Goal: Task Accomplishment & Management: Manage account settings

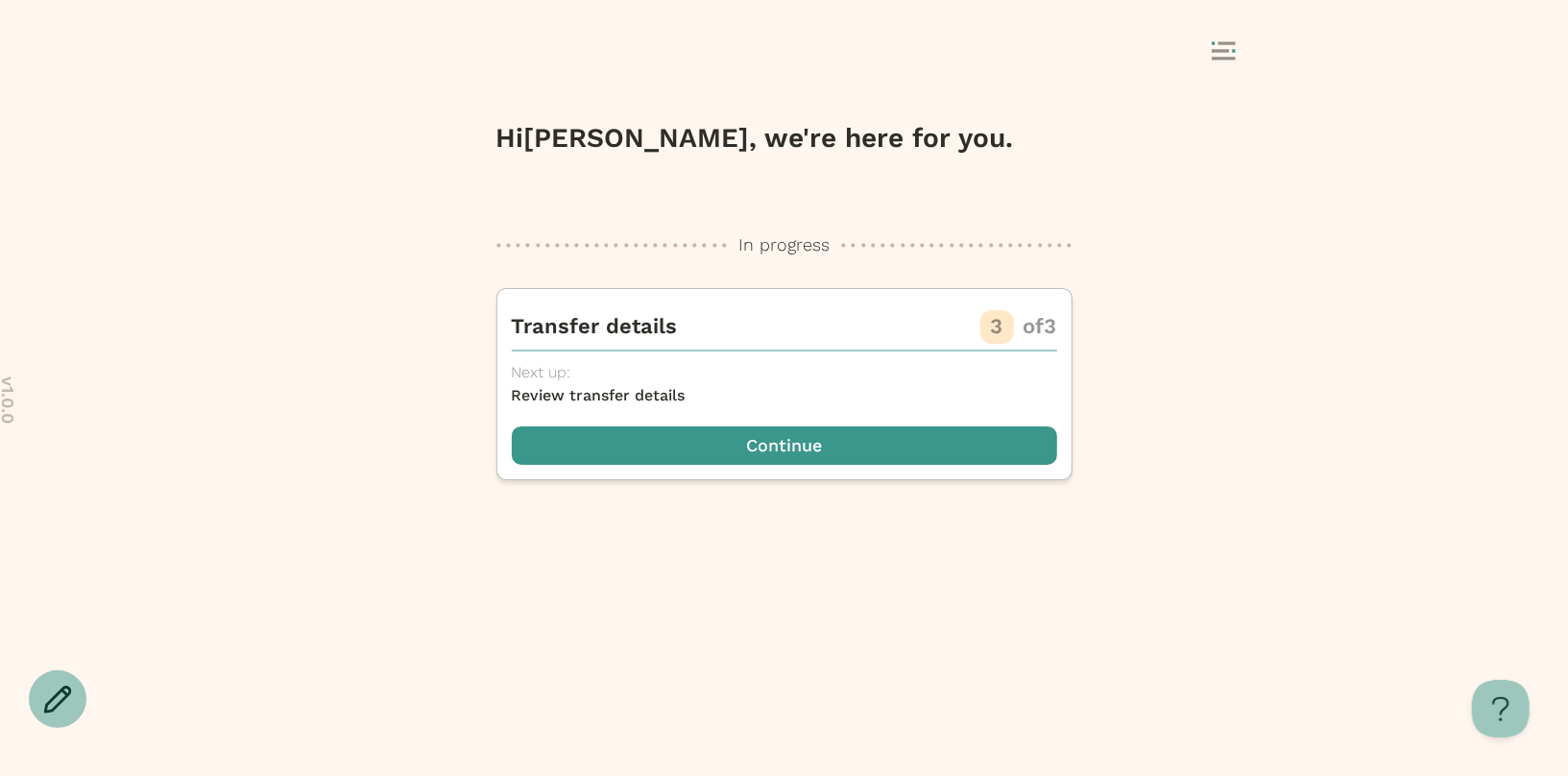
click at [905, 193] on div "Hi [PERSON_NAME] , we're here for you. In progress In progress Transfer details…" at bounding box center [784, 315] width 577 height 388
click at [867, 221] on div "Hi [PERSON_NAME] , we're here for you. In progress In progress Transfer details…" at bounding box center [784, 315] width 577 height 388
click at [1208, 38] on div at bounding box center [784, 52] width 960 height 36
click at [1214, 51] on rect at bounding box center [1221, 50] width 18 height 3
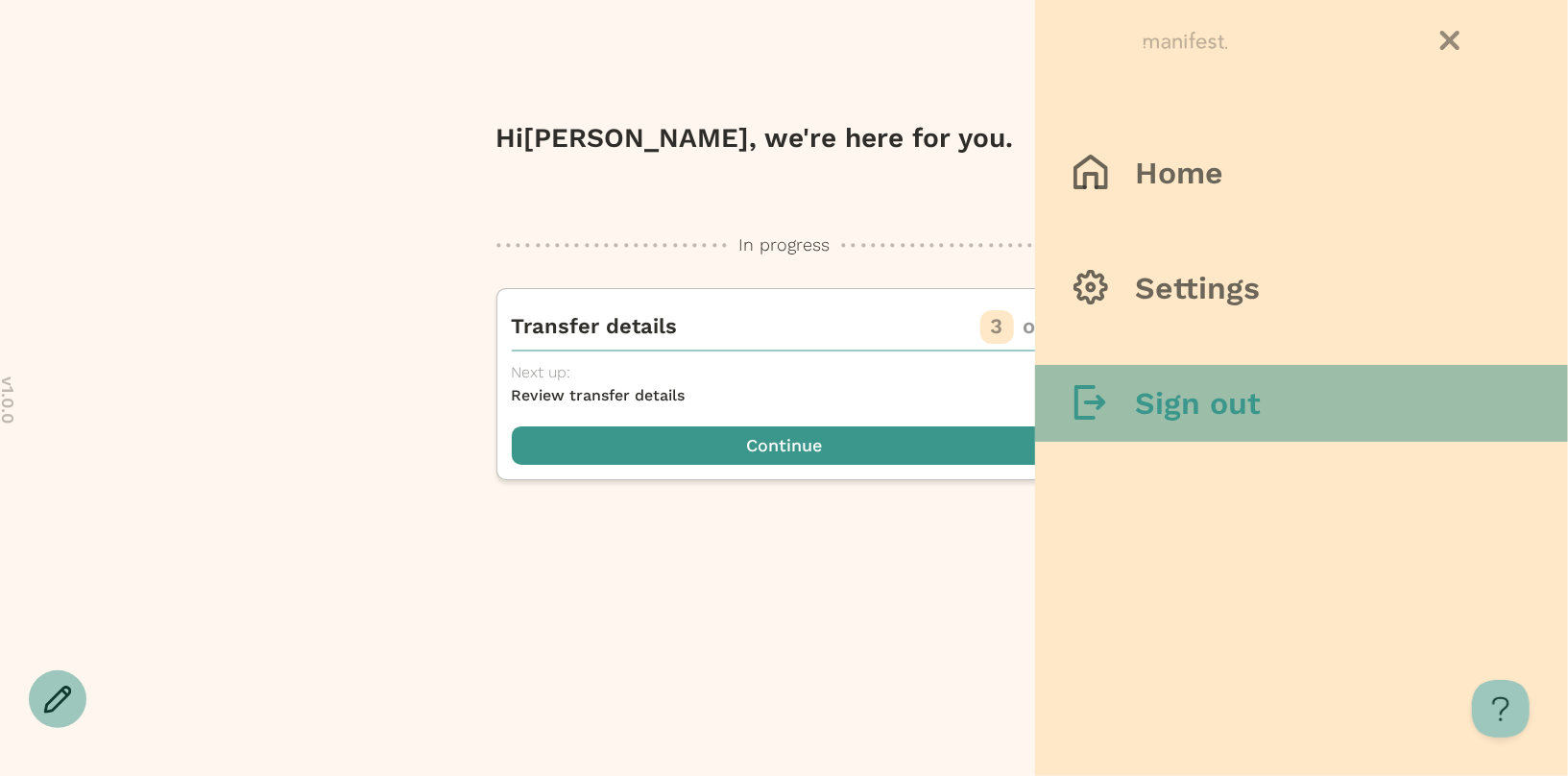
click at [1181, 403] on h3 "Sign out" at bounding box center [1197, 403] width 126 height 38
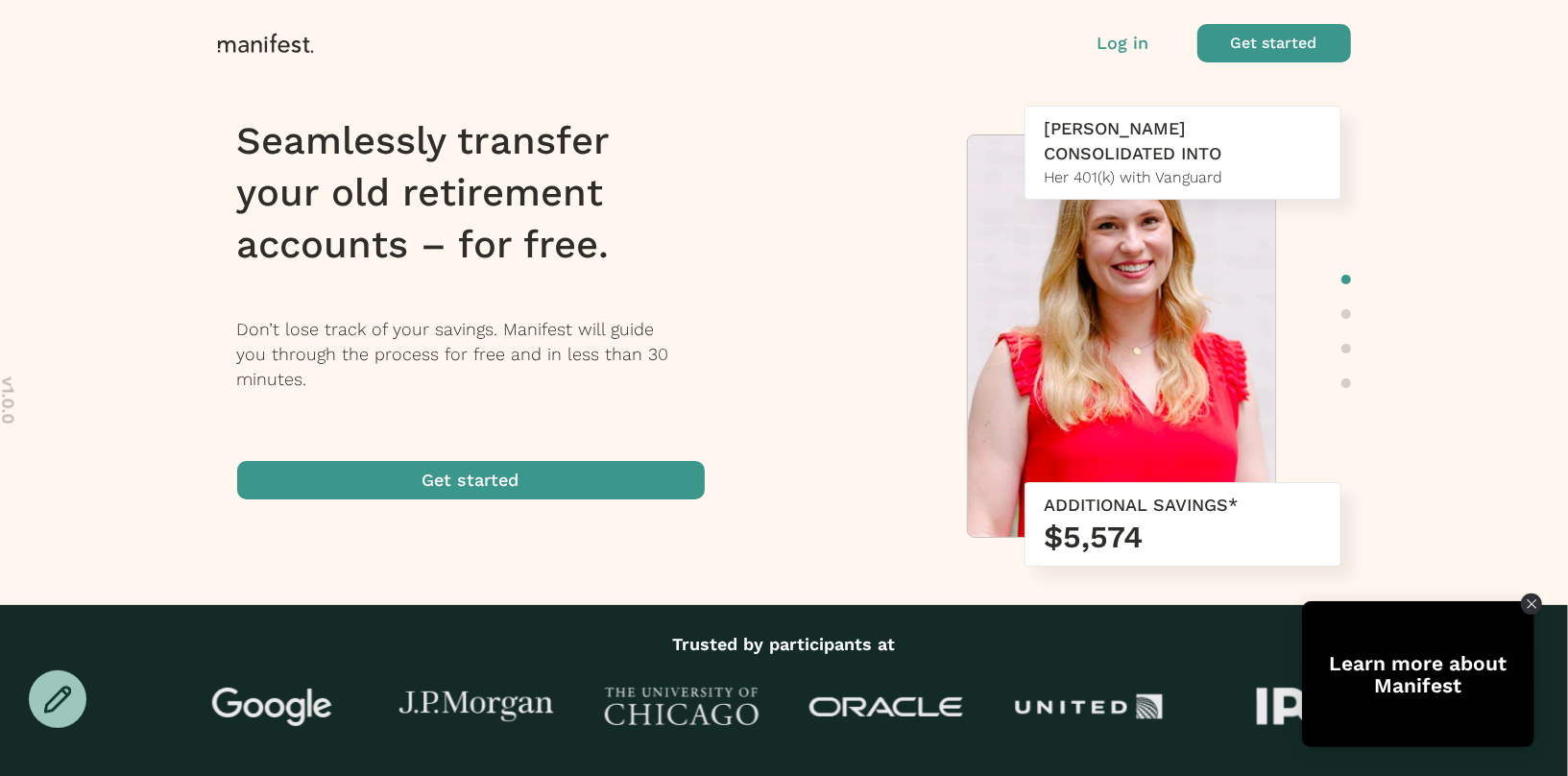
click at [1135, 49] on p "Log in" at bounding box center [1123, 42] width 52 height 25
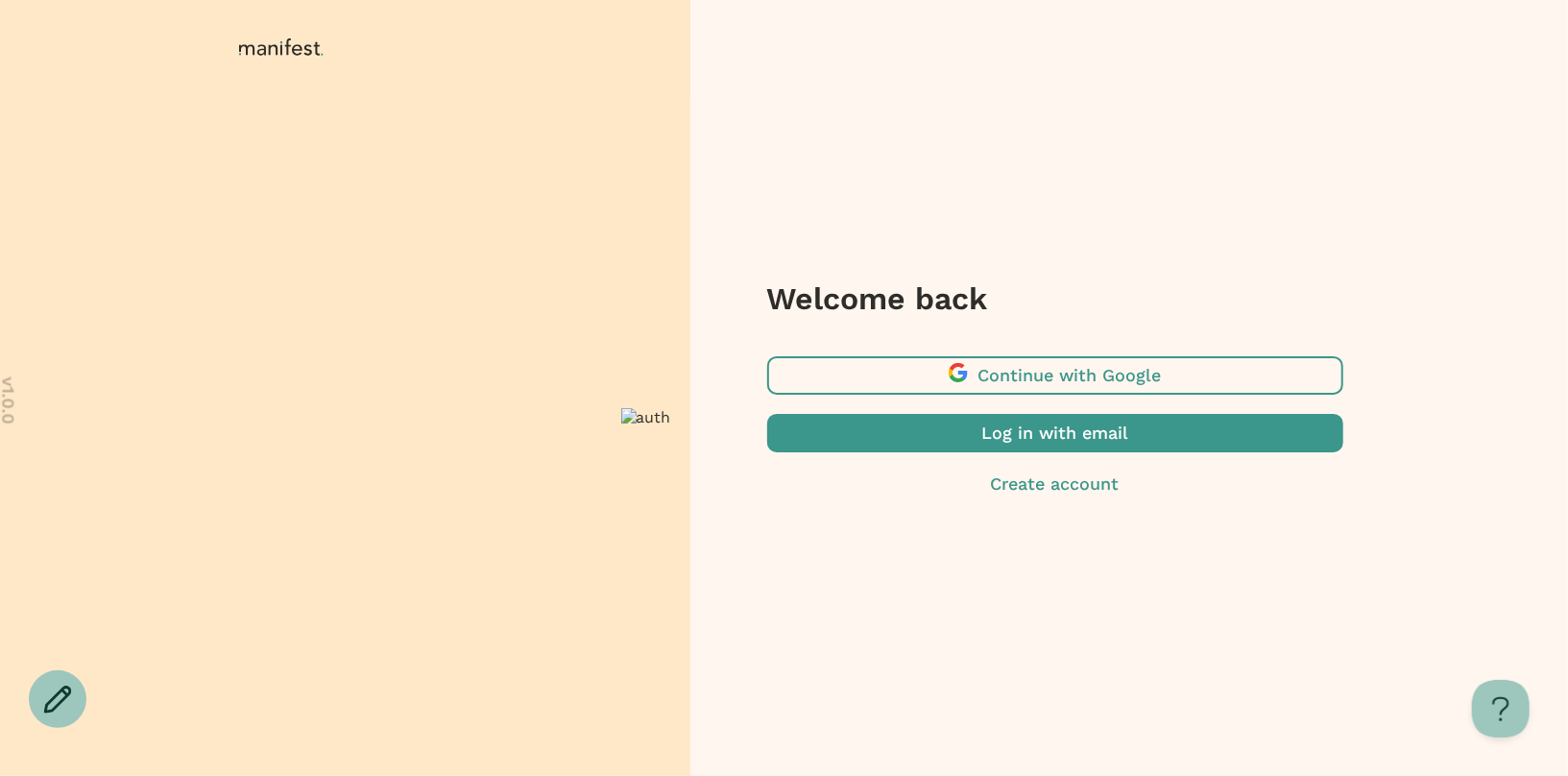
click at [1078, 433] on span "button" at bounding box center [1055, 433] width 577 height 38
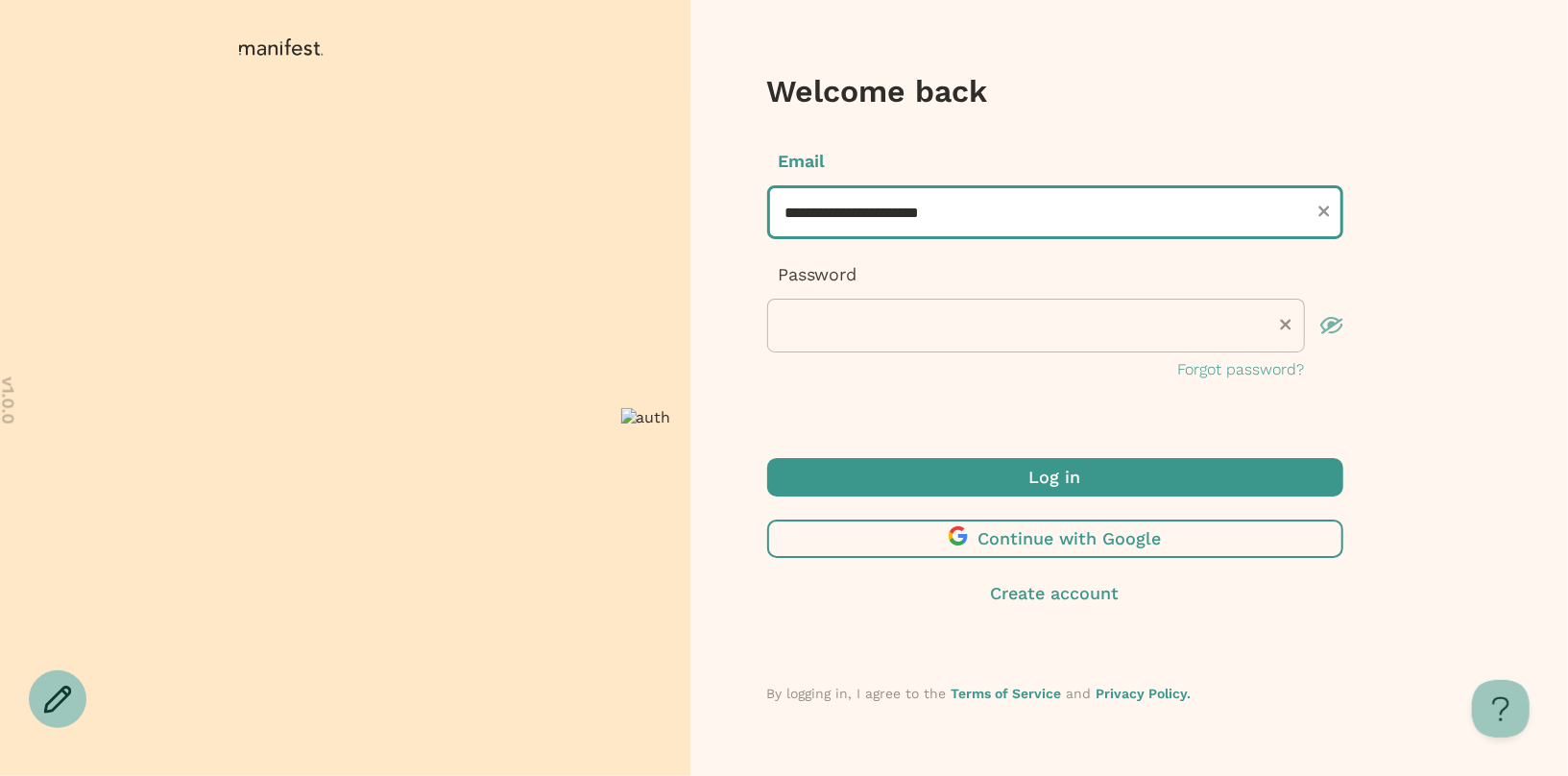
drag, startPoint x: 1003, startPoint y: 205, endPoint x: 537, endPoint y: 174, distance: 467.0
click at [537, 174] on div "**********" at bounding box center [784, 388] width 1568 height 776
type input "**********"
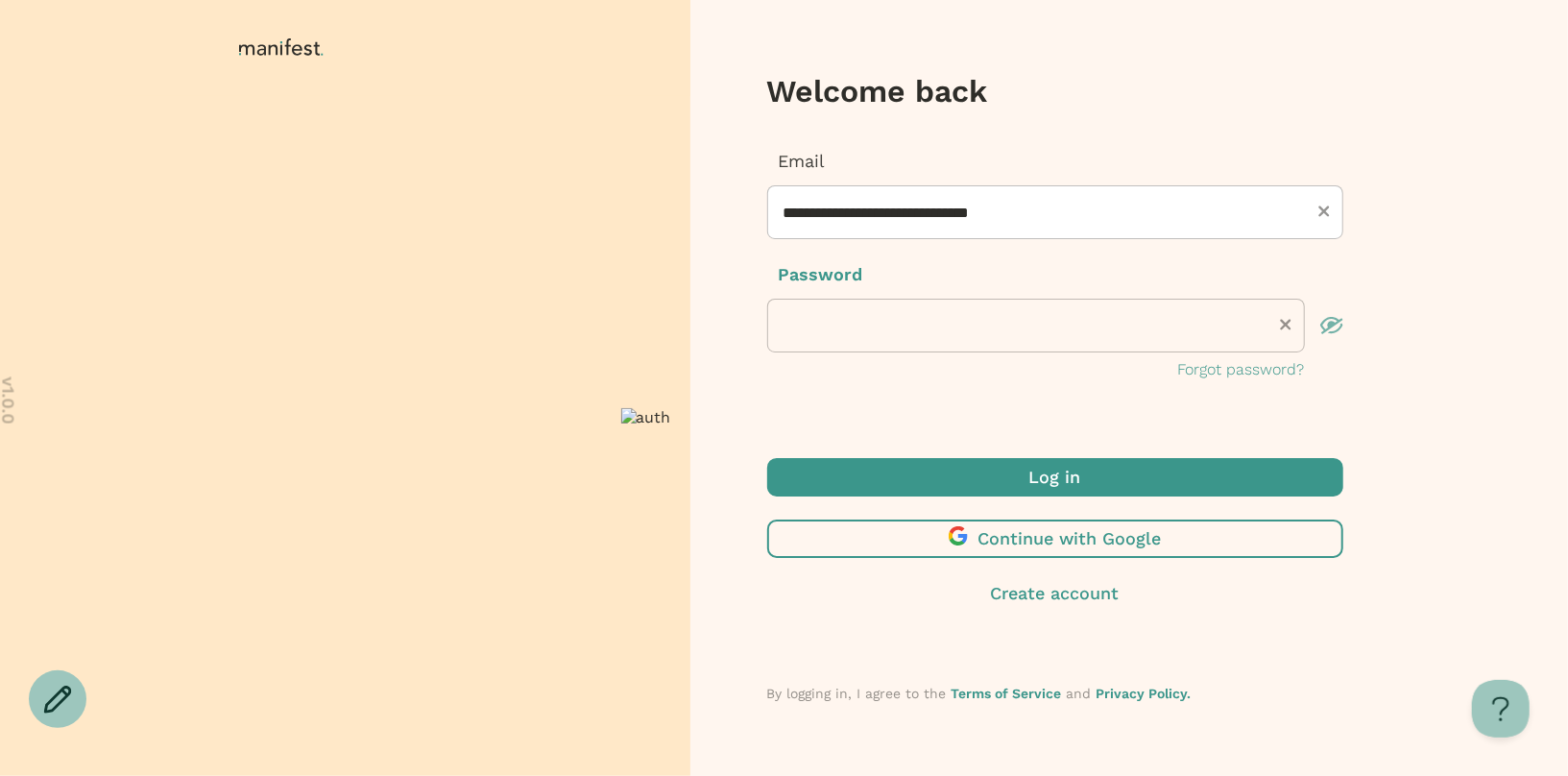
click at [897, 476] on span "submit" at bounding box center [1055, 477] width 577 height 38
